Goal: Information Seeking & Learning: Learn about a topic

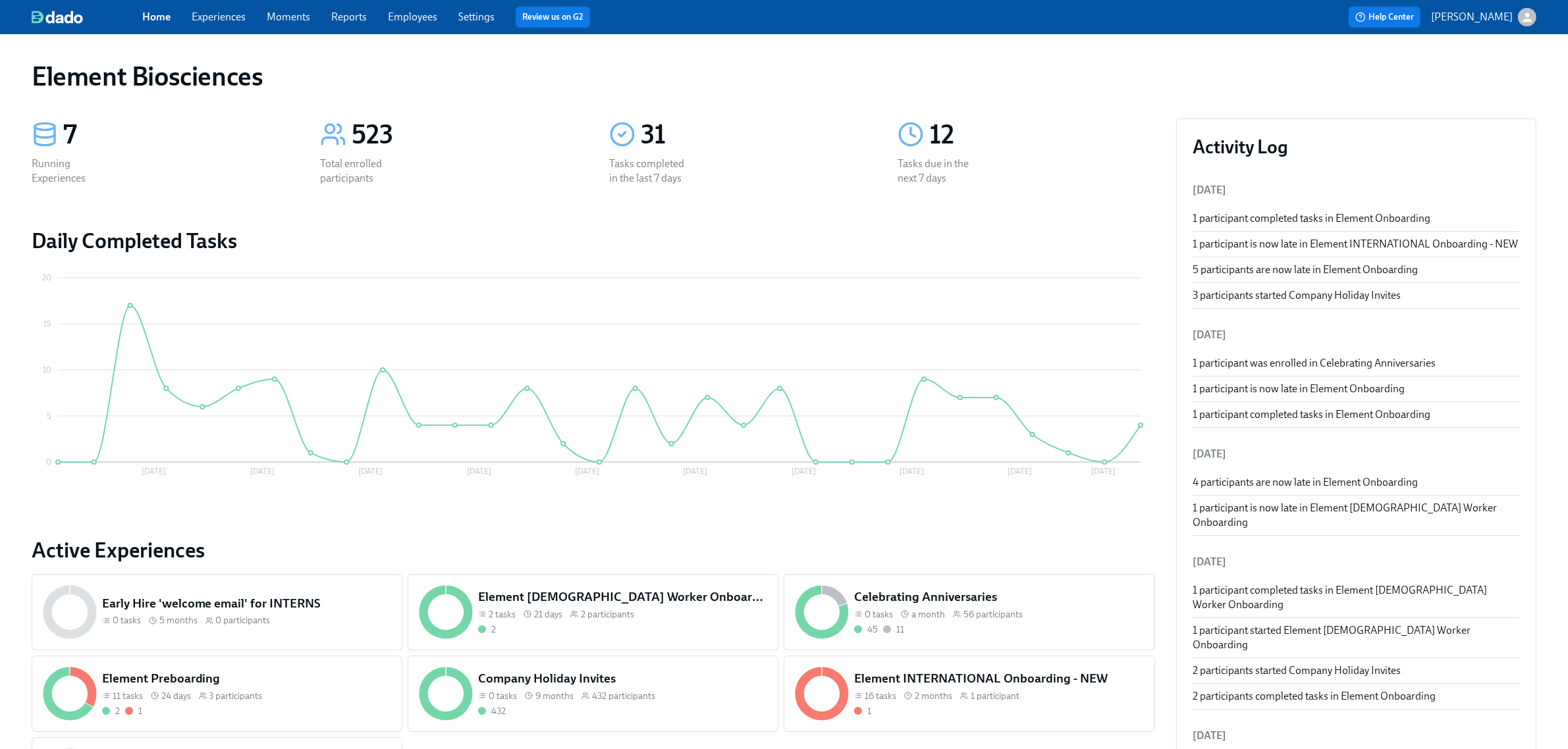
click at [205, 27] on div "Home Experiences Moments Reports Employees Settings Review us on G2" at bounding box center [490, 17] width 697 height 21
click at [215, 18] on link "Experiences" at bounding box center [219, 17] width 54 height 12
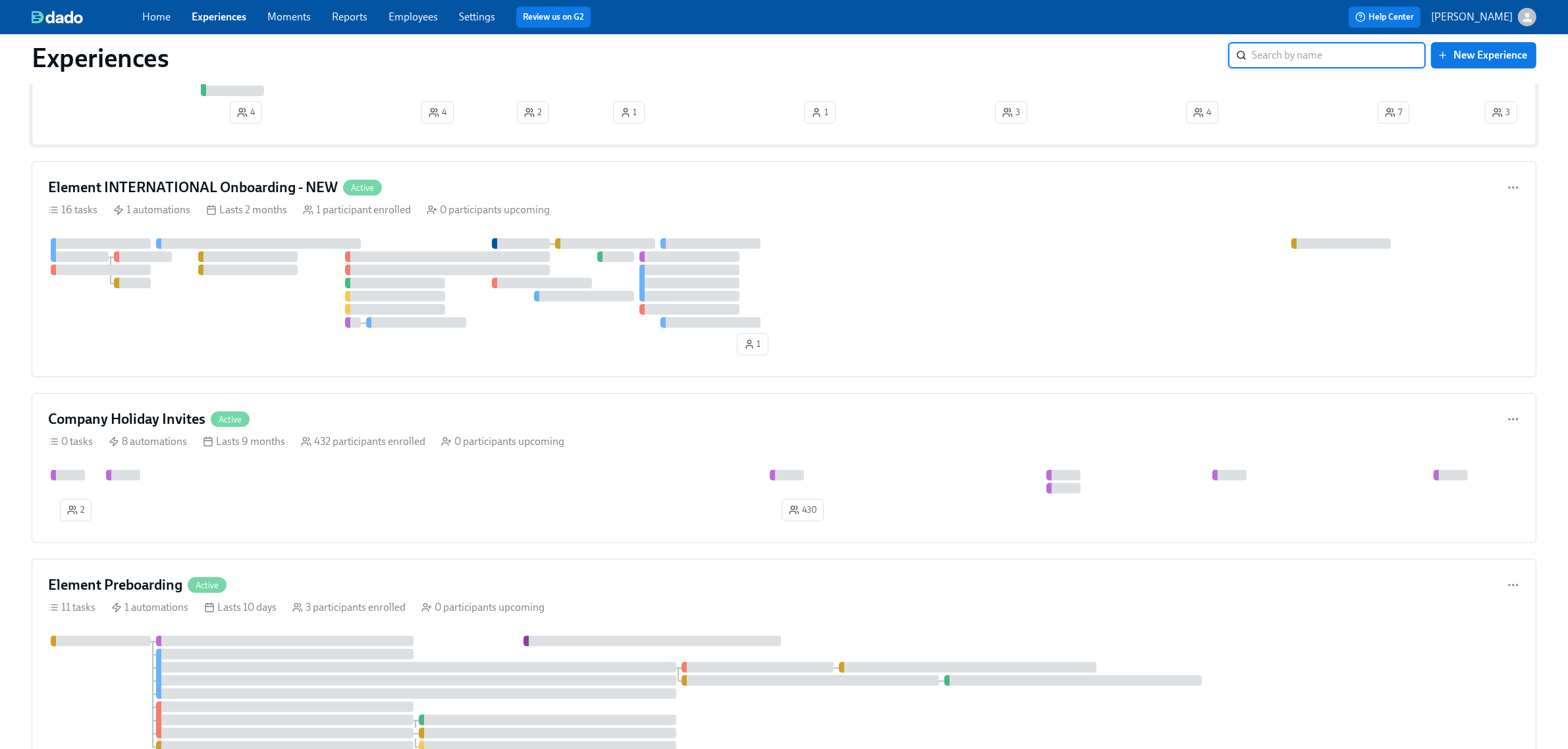
scroll to position [411, 0]
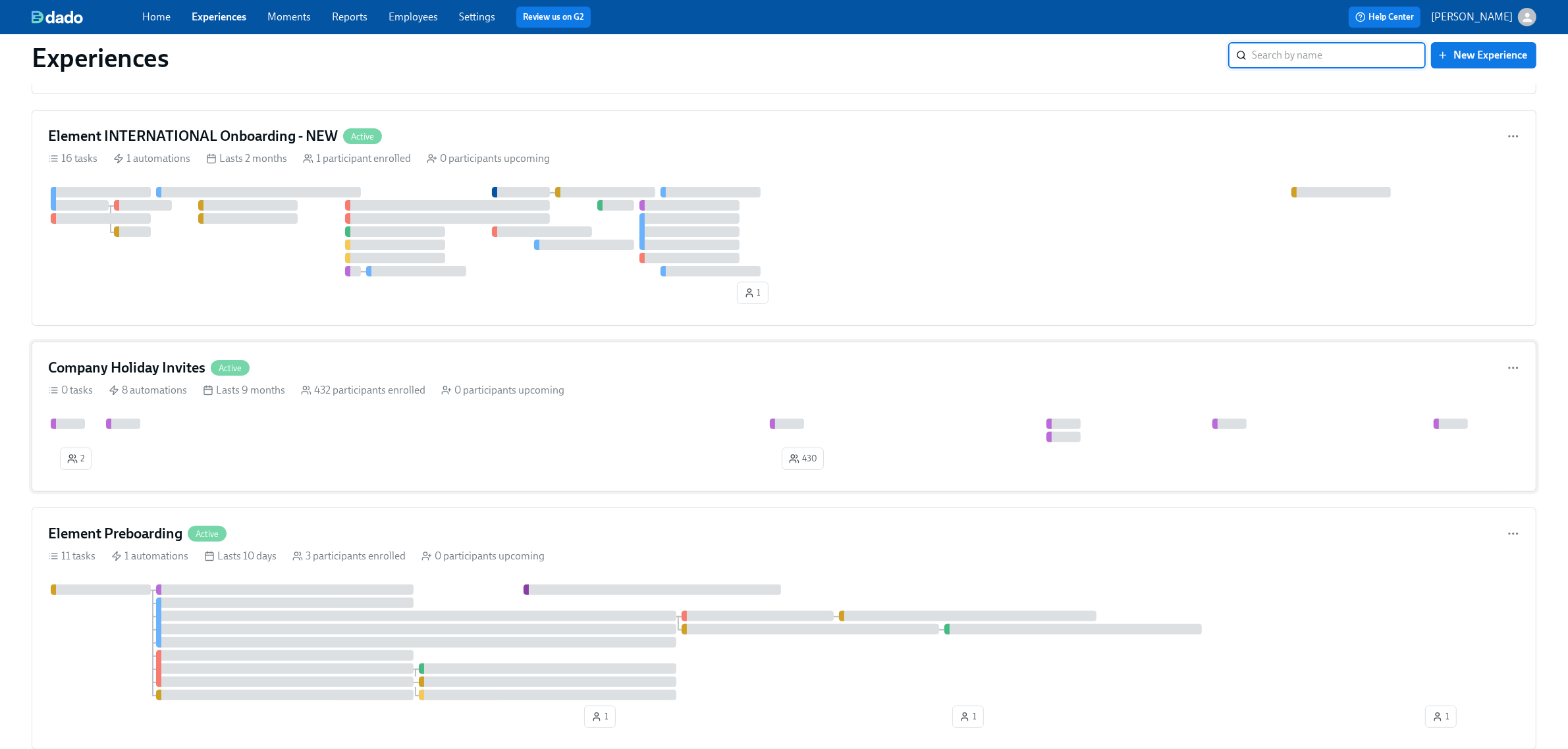
click at [408, 441] on div at bounding box center [1155, 430] width 2212 height 24
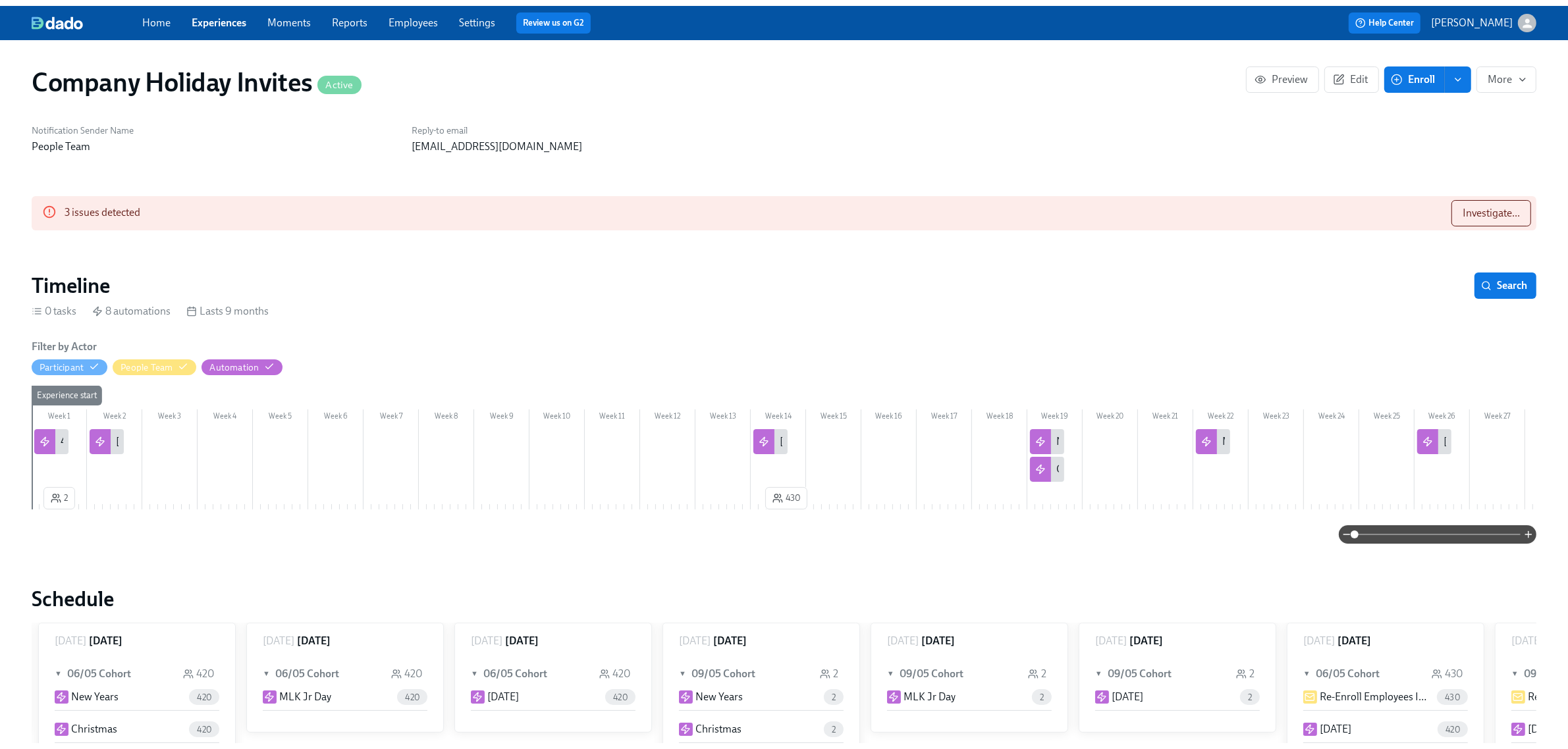
scroll to position [0, 1243]
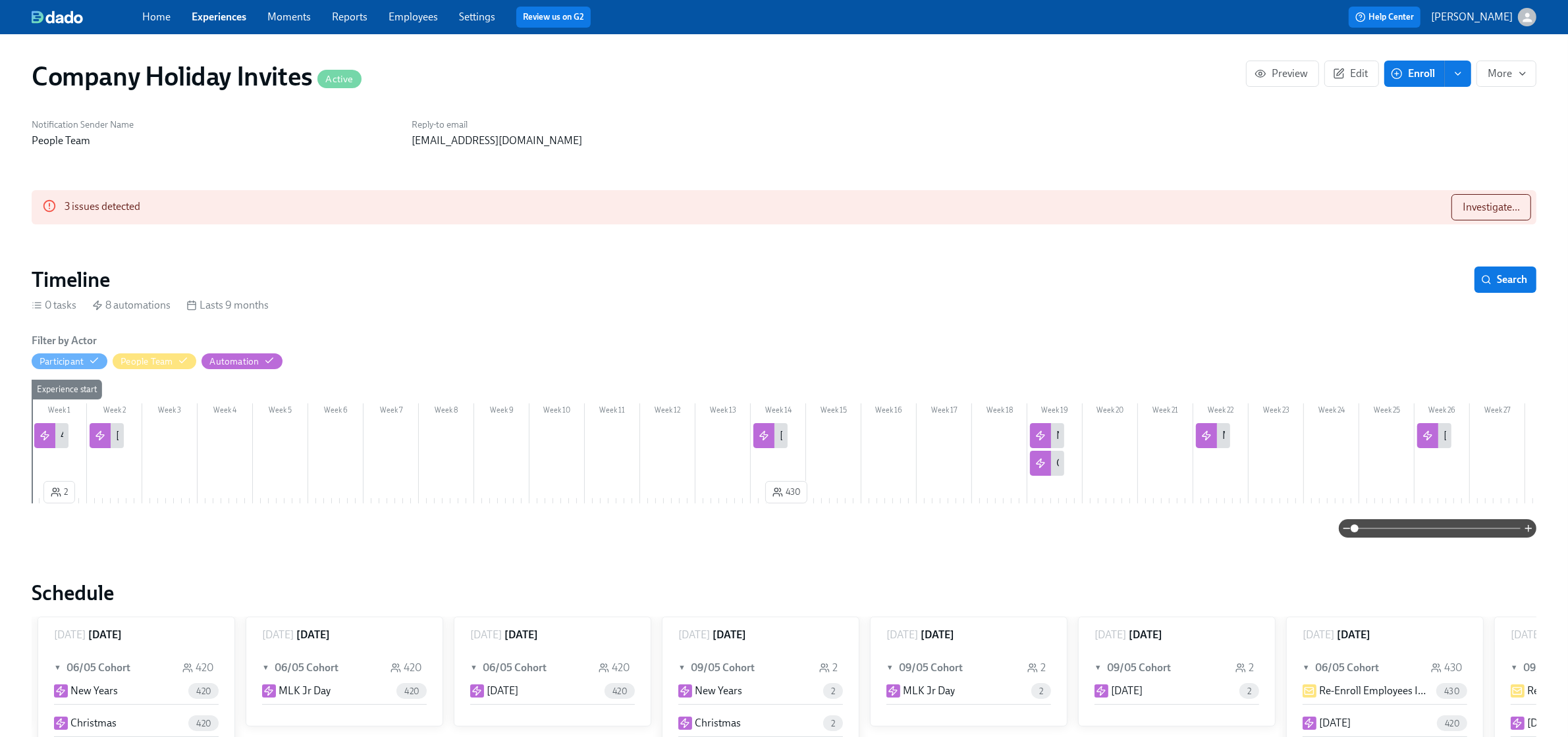
click at [230, 12] on link "Experiences" at bounding box center [219, 17] width 54 height 12
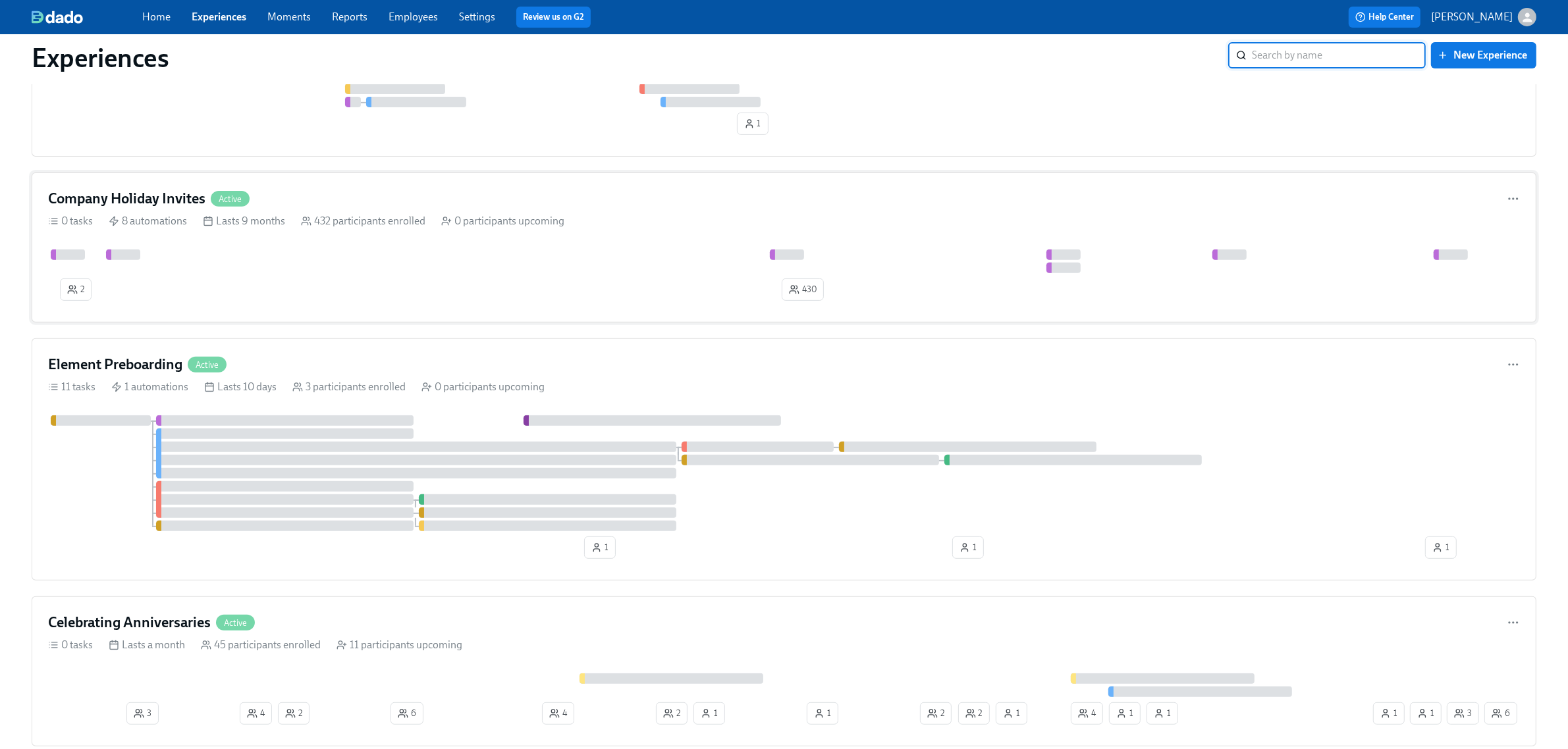
scroll to position [658, 0]
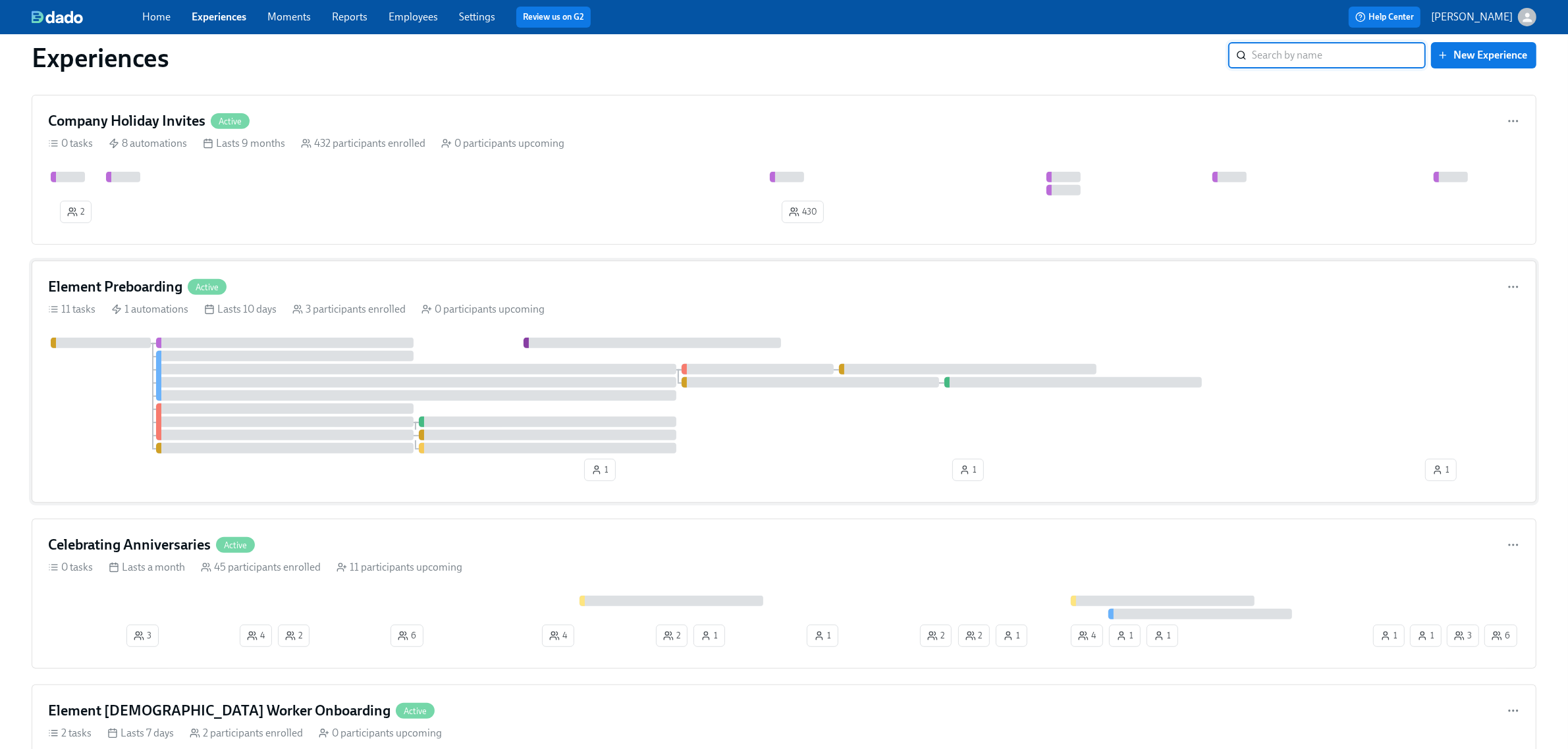
click at [104, 468] on div "1 1 1" at bounding box center [784, 412] width 1471 height 149
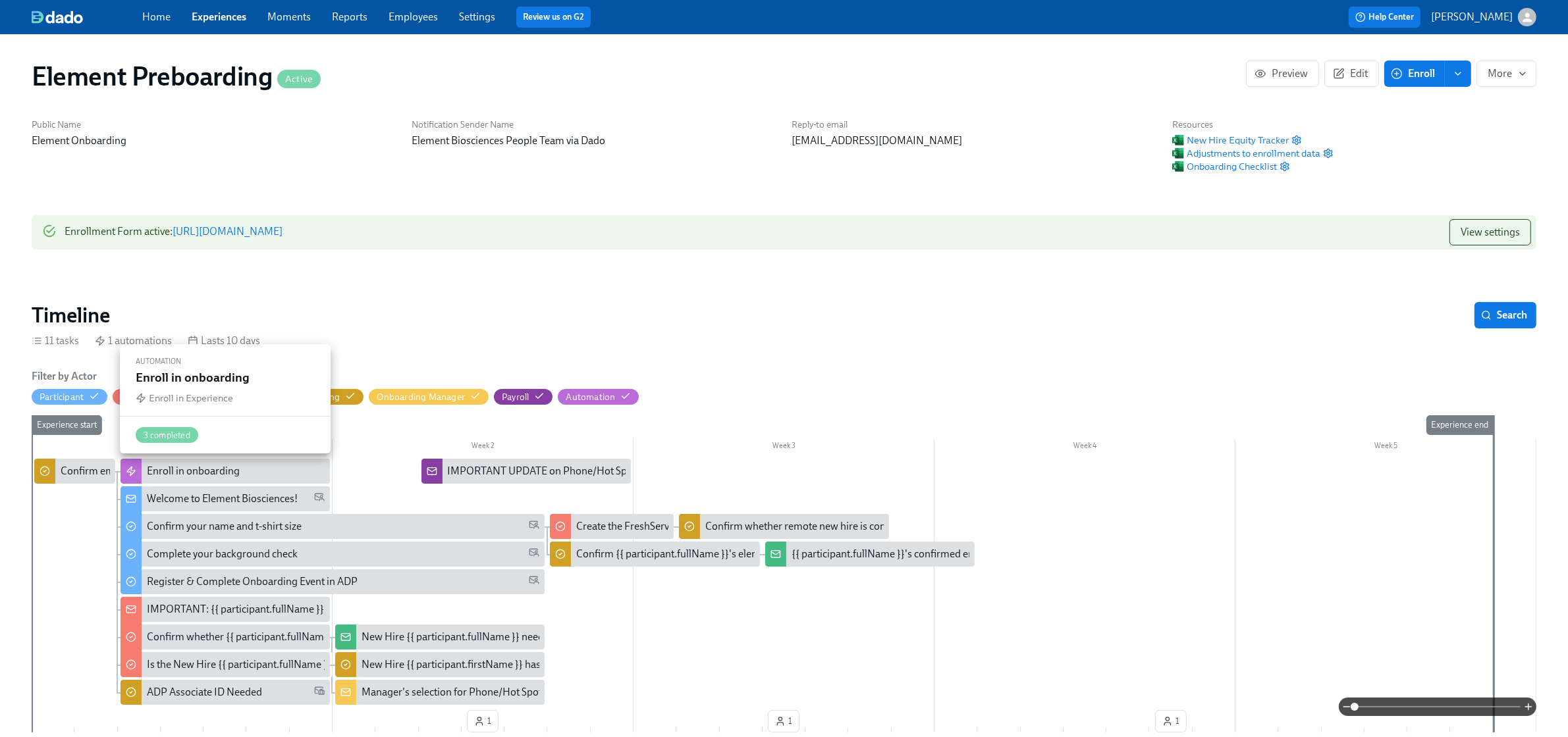
click at [94, 467] on div "Confirm employment details for new hire {{ participant.fullName }} (starting {{…" at bounding box center [324, 471] width 529 height 15
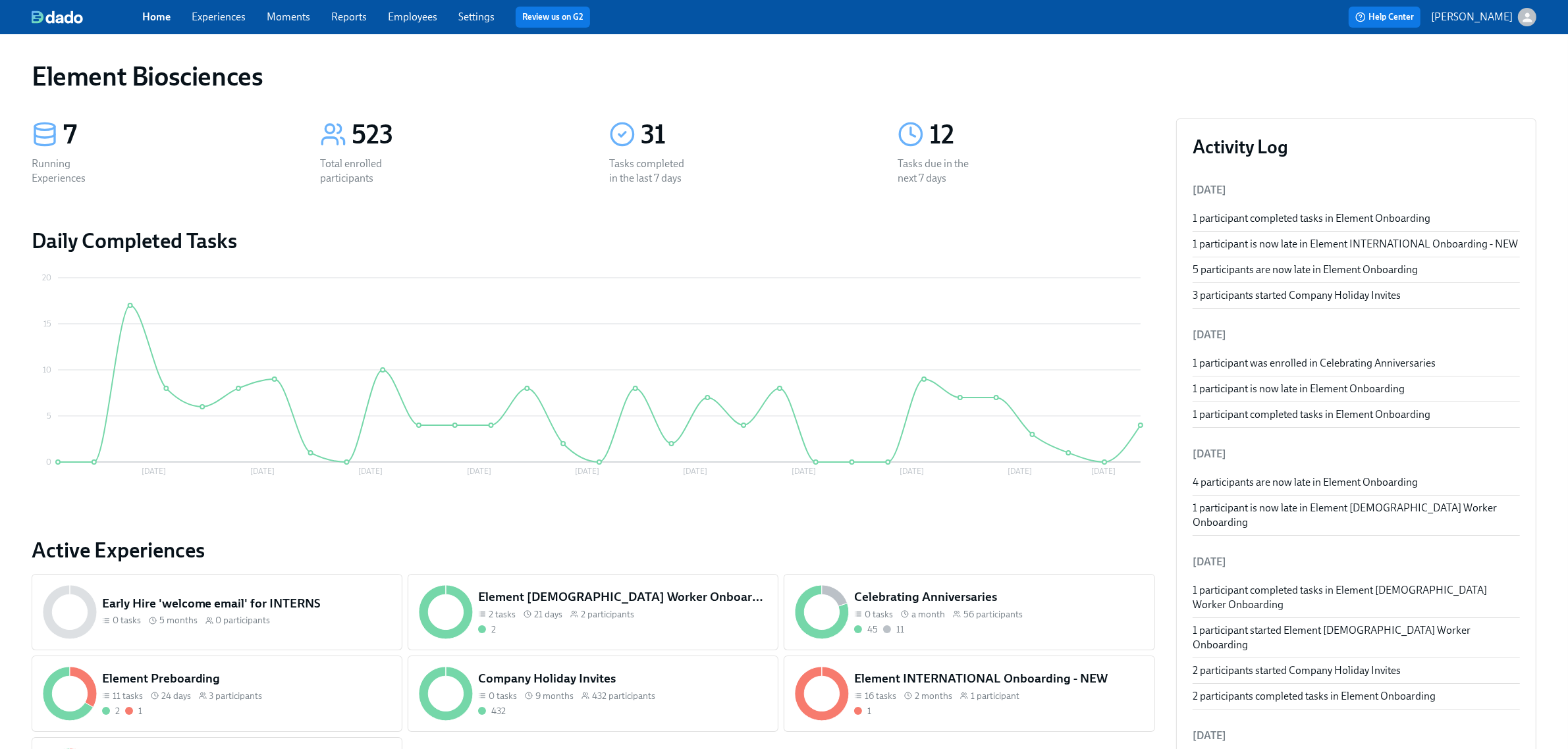
click at [242, 15] on link "Experiences" at bounding box center [219, 17] width 54 height 12
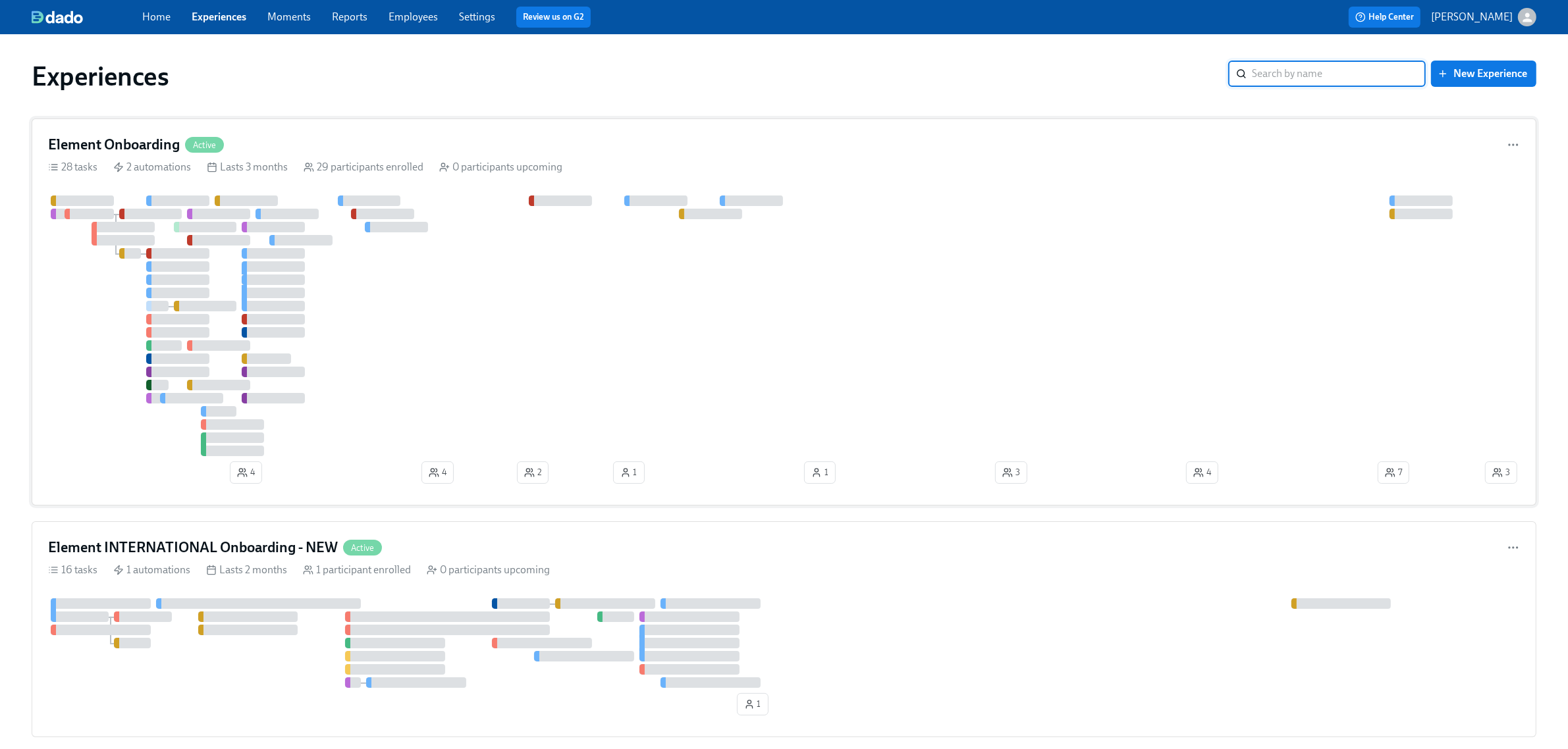
click at [568, 310] on div at bounding box center [765, 326] width 1434 height 261
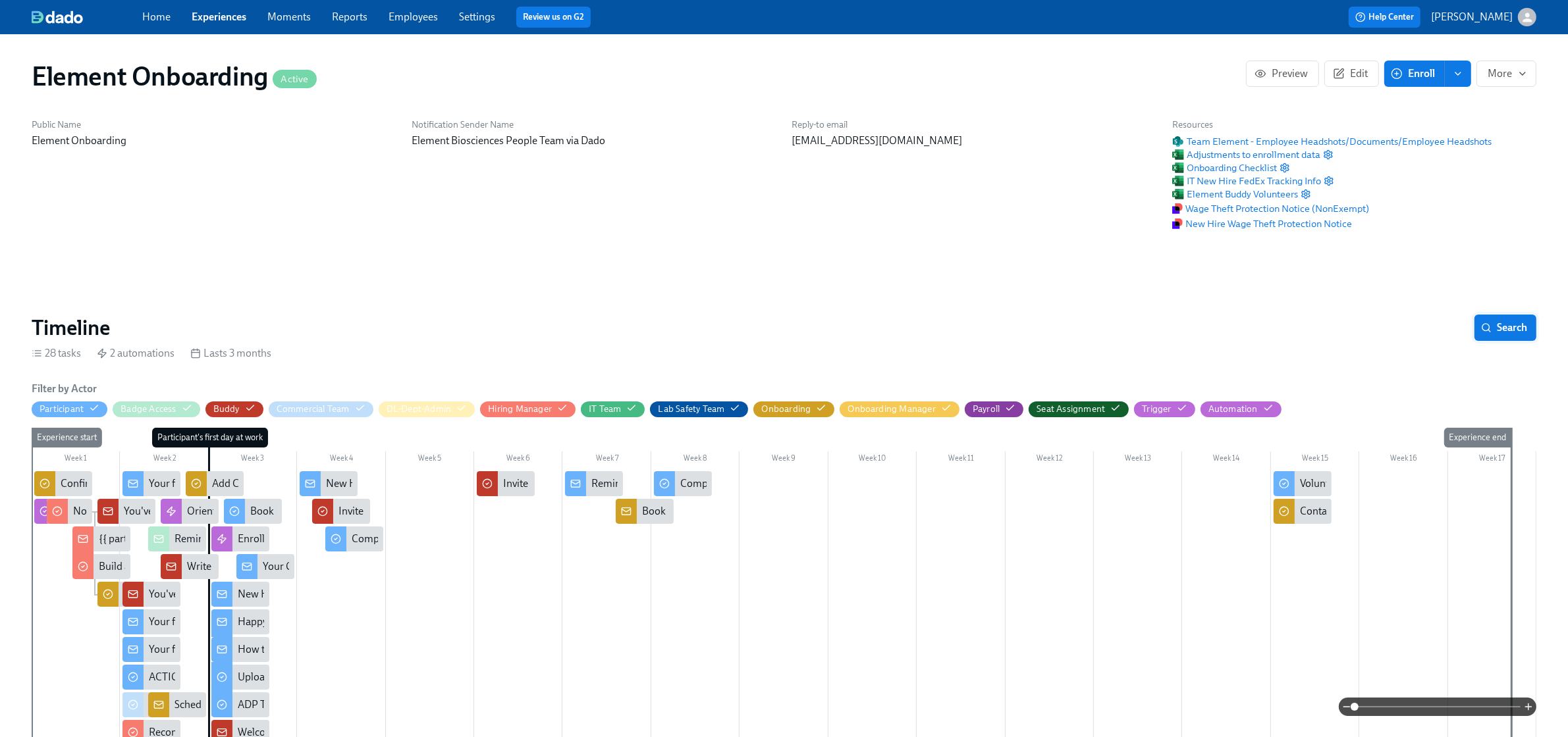
click at [1491, 324] on span "Search" at bounding box center [1505, 327] width 44 height 13
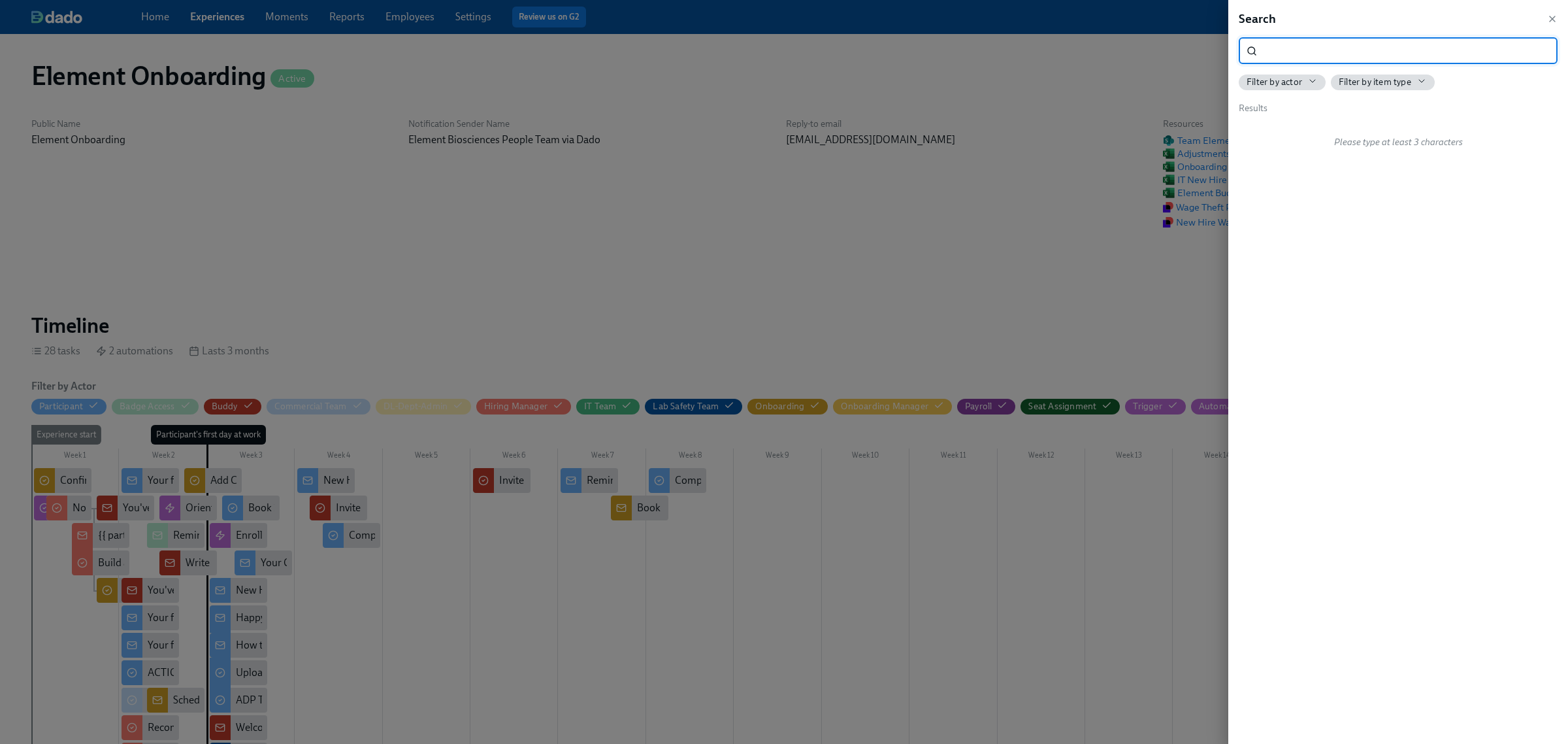
scroll to position [0, 15272]
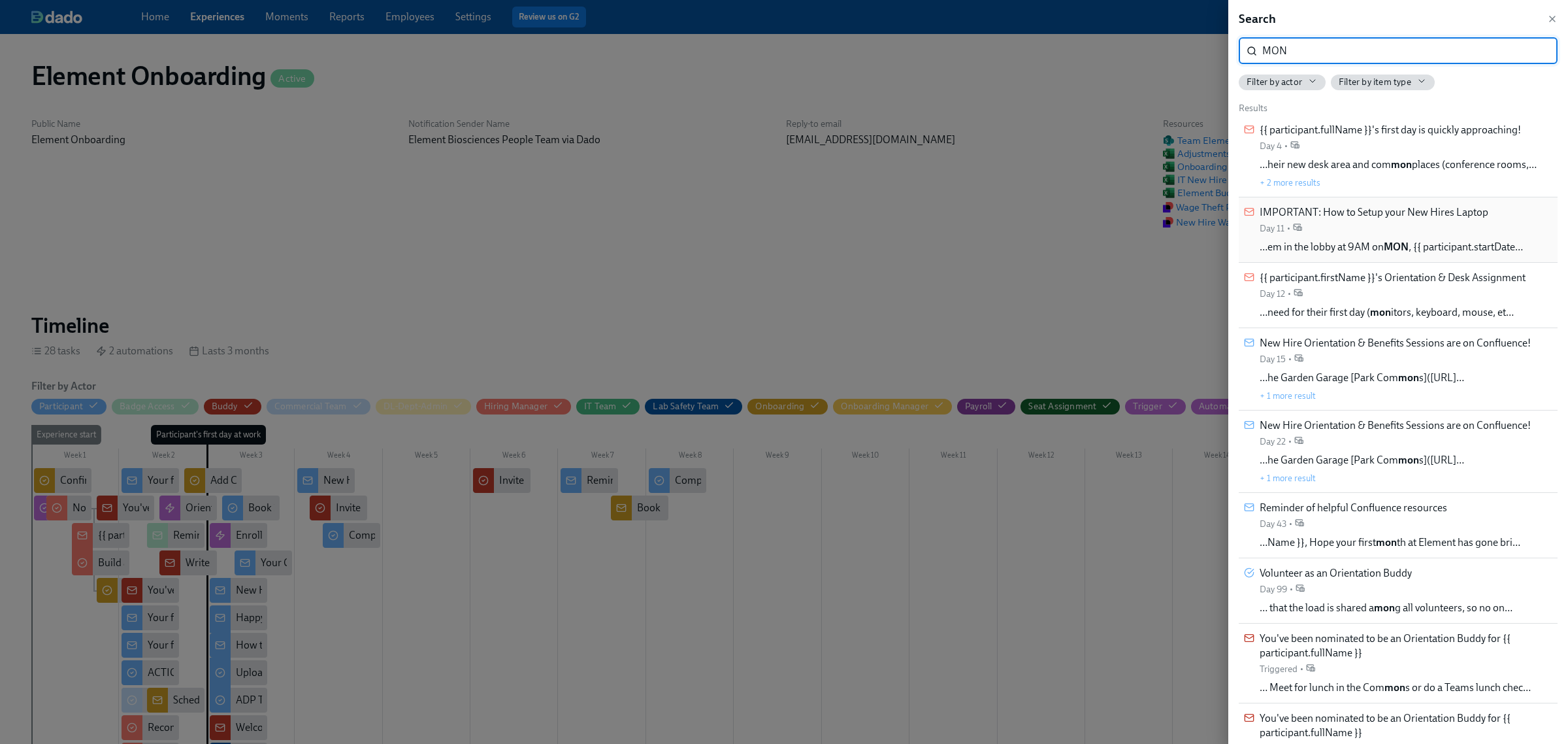
type input "MON"
click at [1375, 238] on div "IMPORTANT: How to Setup your New Hires Laptop Day 11 • …em in the lobby at 9AM …" at bounding box center [1391, 230] width 263 height 49
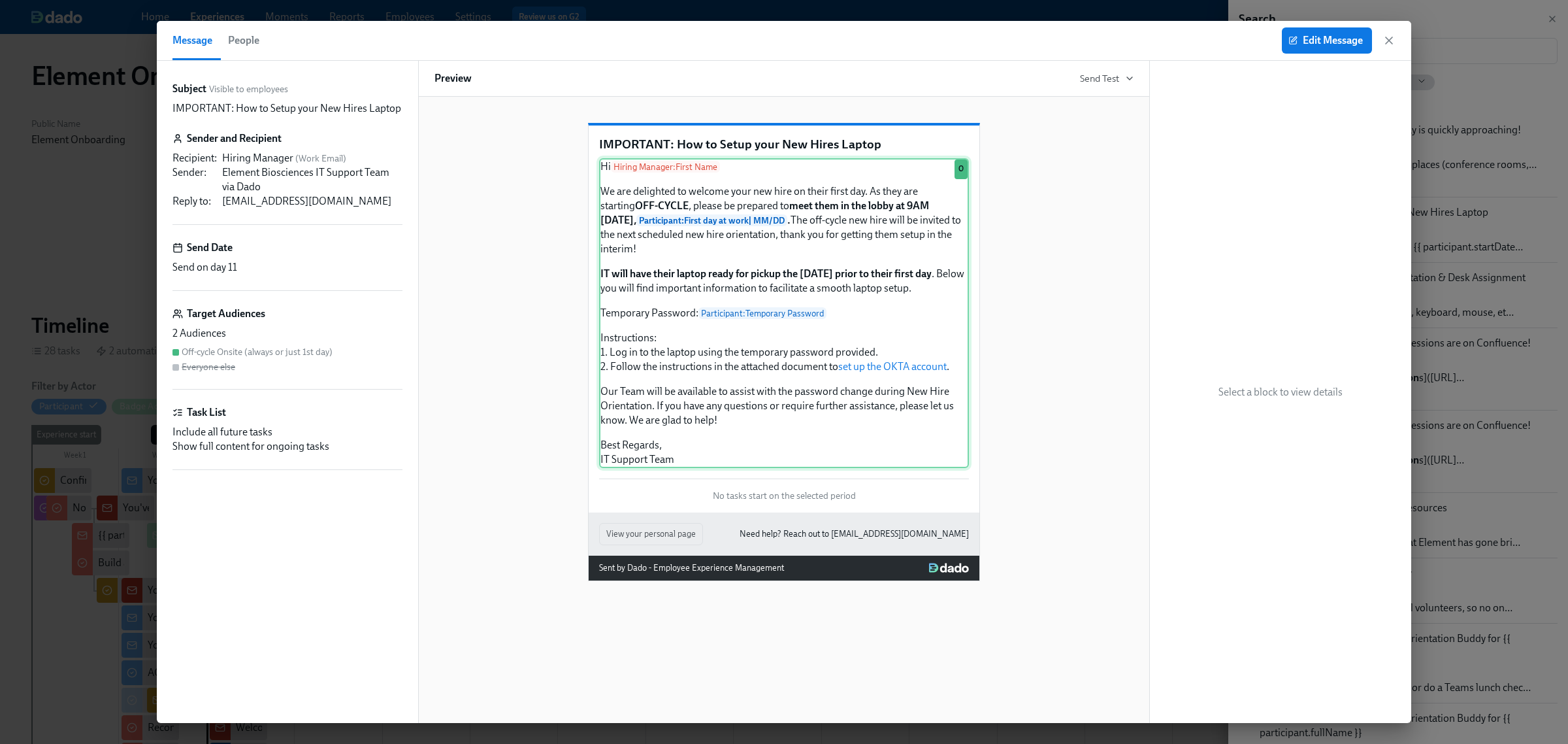
click at [903, 242] on div "Hi Hiring Manager : First Name We are delighted to welcome your new hire on the…" at bounding box center [784, 313] width 370 height 310
click at [1386, 40] on icon "button" at bounding box center [1388, 40] width 13 height 13
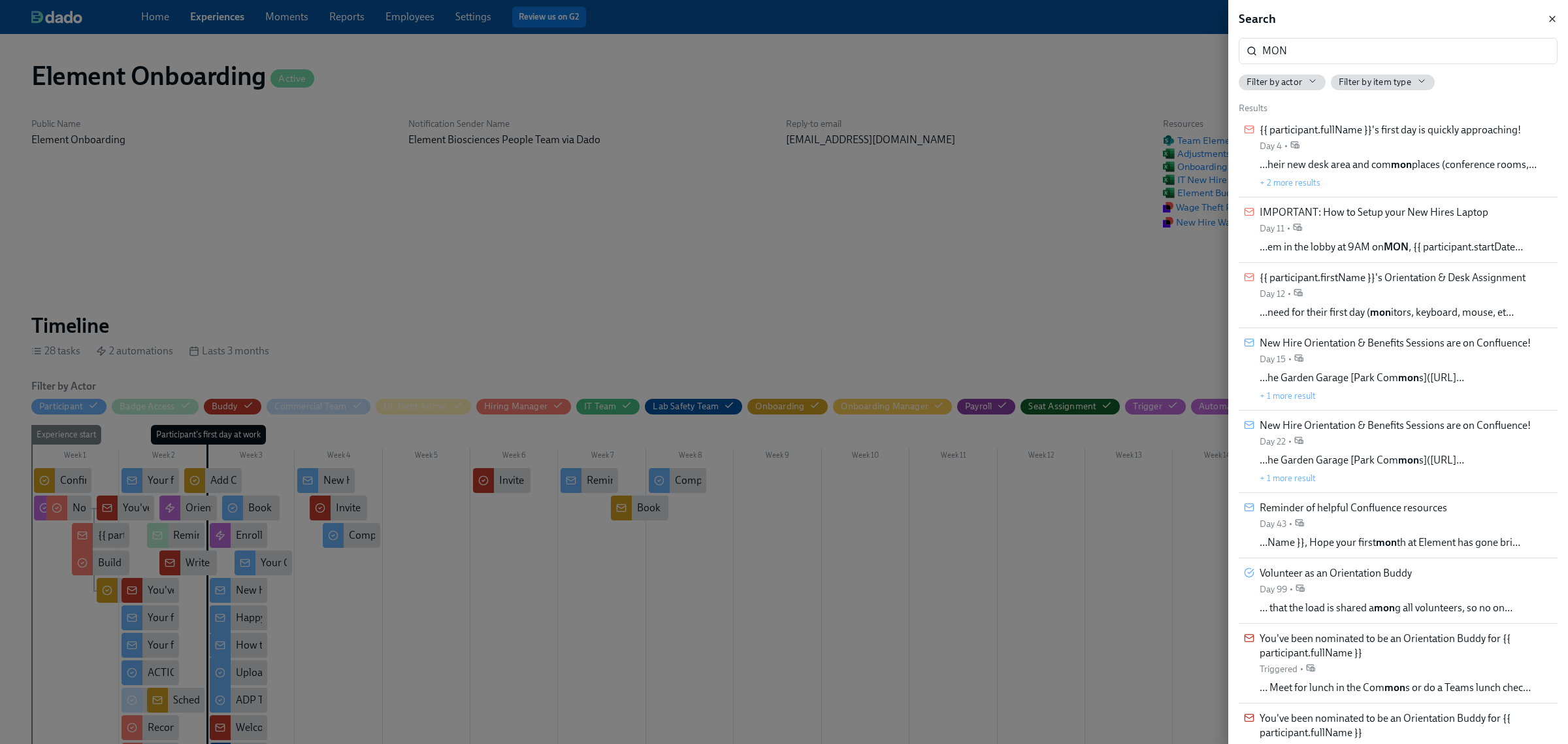
click at [1547, 17] on icon "button" at bounding box center [1553, 19] width 11 height 11
